Goal: Task Accomplishment & Management: Use online tool/utility

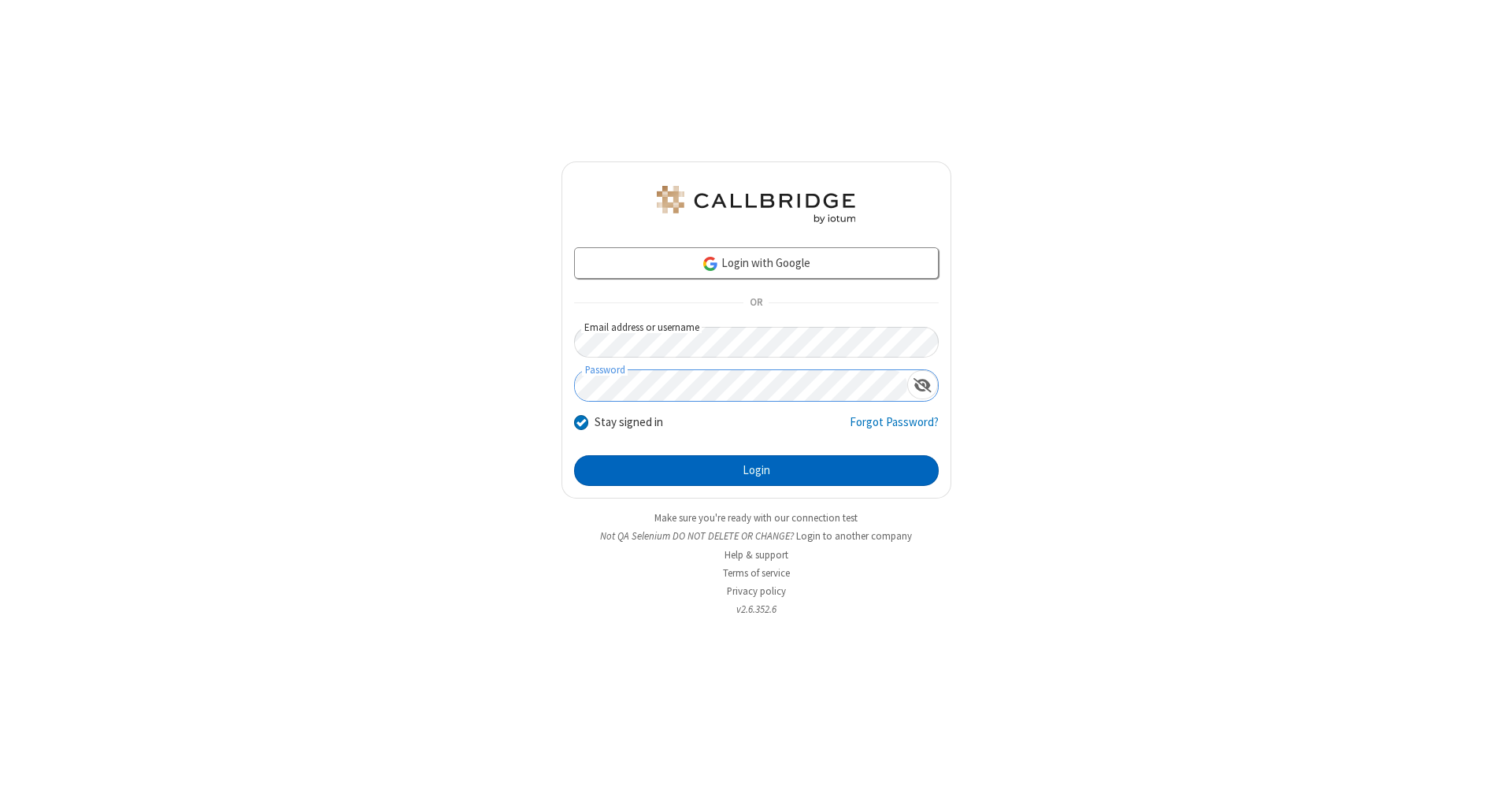
click at [756, 471] on button "Login" at bounding box center [756, 471] width 364 height 31
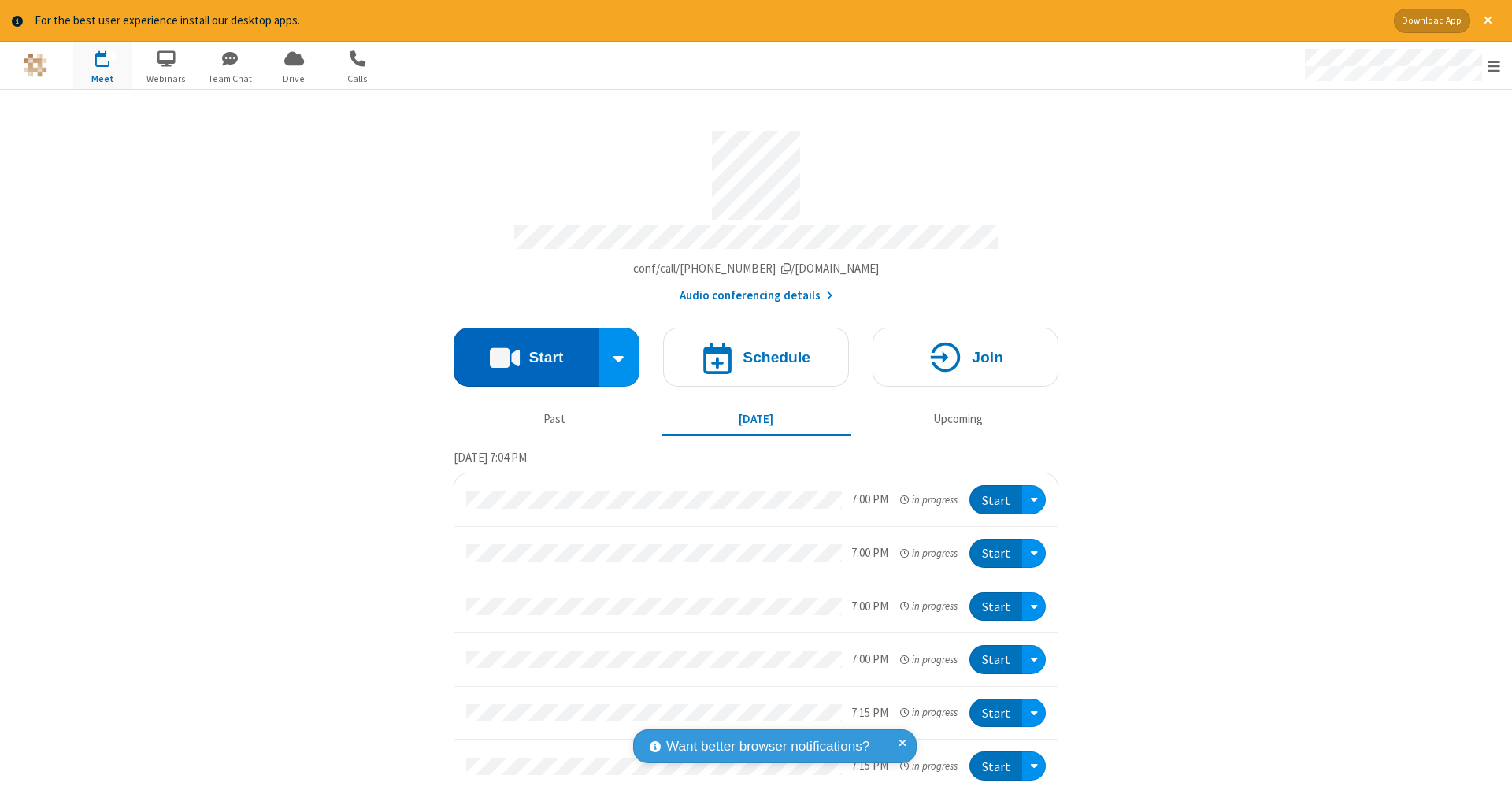
click at [520, 349] on button "Start" at bounding box center [526, 357] width 146 height 59
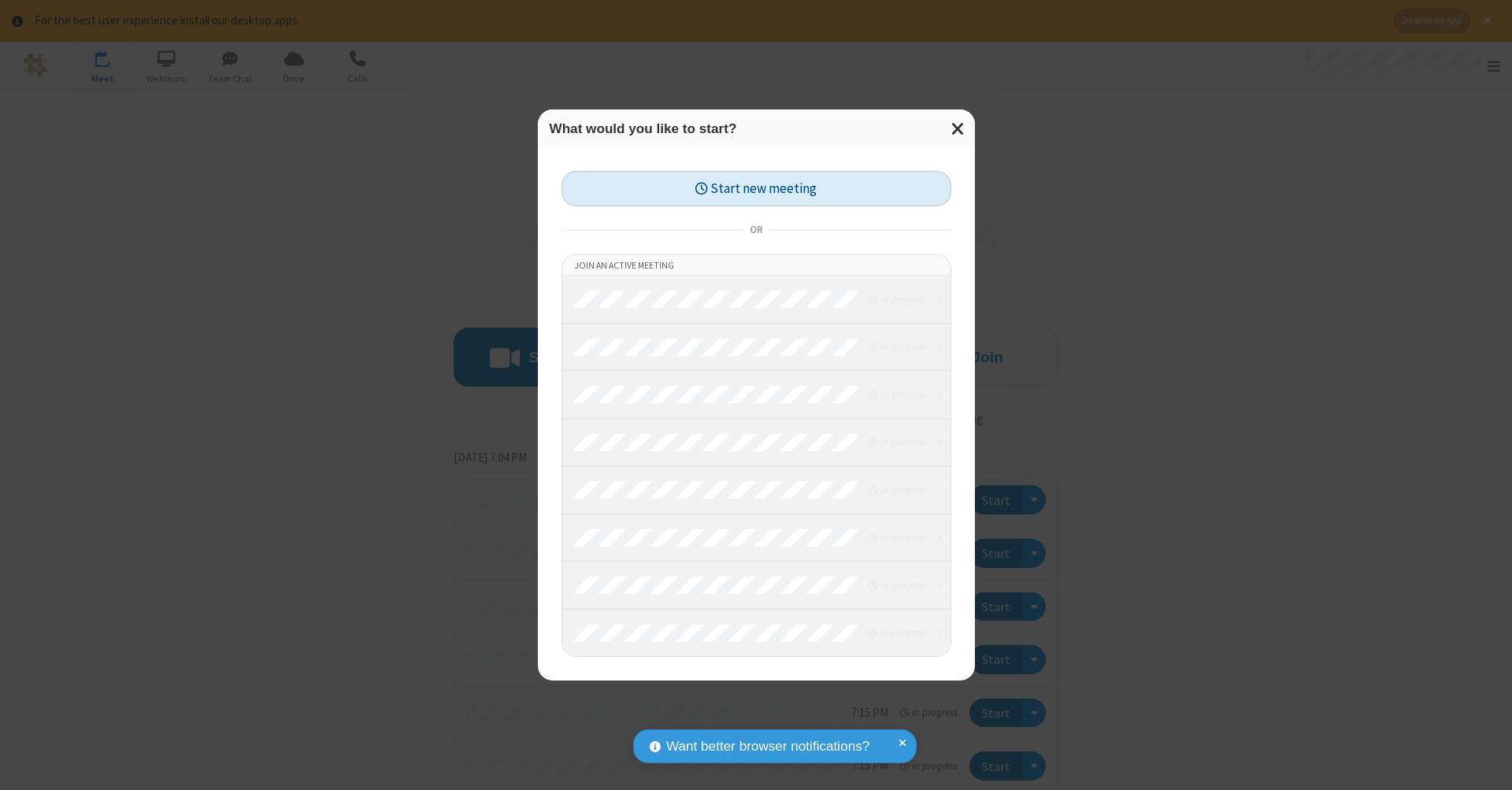
click at [756, 188] on button "Start new meeting" at bounding box center [757, 189] width 390 height 36
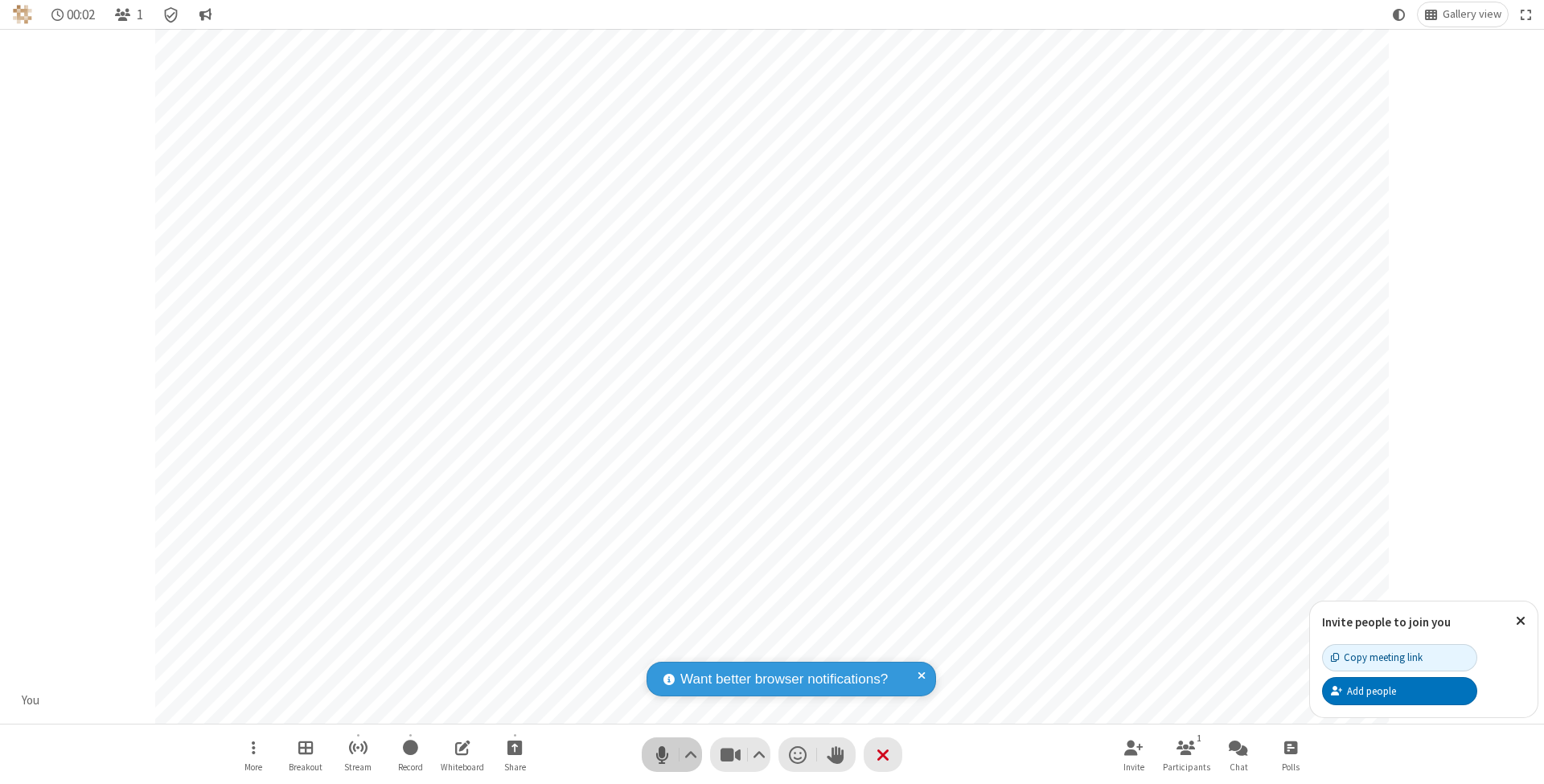
click at [662, 754] on span "Mute (⌘+Shift+A)" at bounding box center [662, 754] width 24 height 23
click at [662, 754] on span "Unmute (⌘+Shift+A)" at bounding box center [662, 754] width 24 height 23
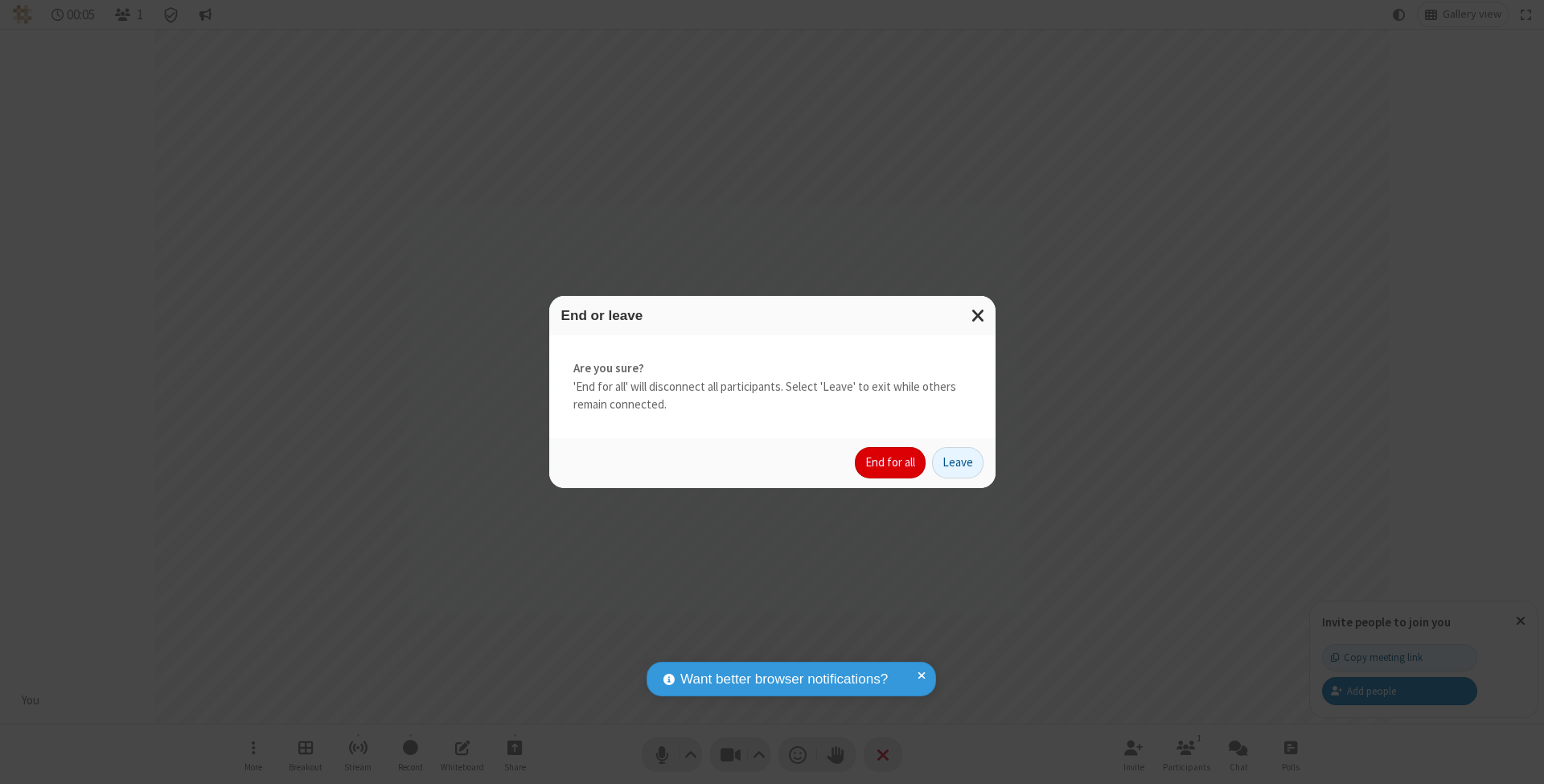
click at [891, 462] on button "End for all" at bounding box center [889, 462] width 70 height 32
